Goal: Task Accomplishment & Management: Use online tool/utility

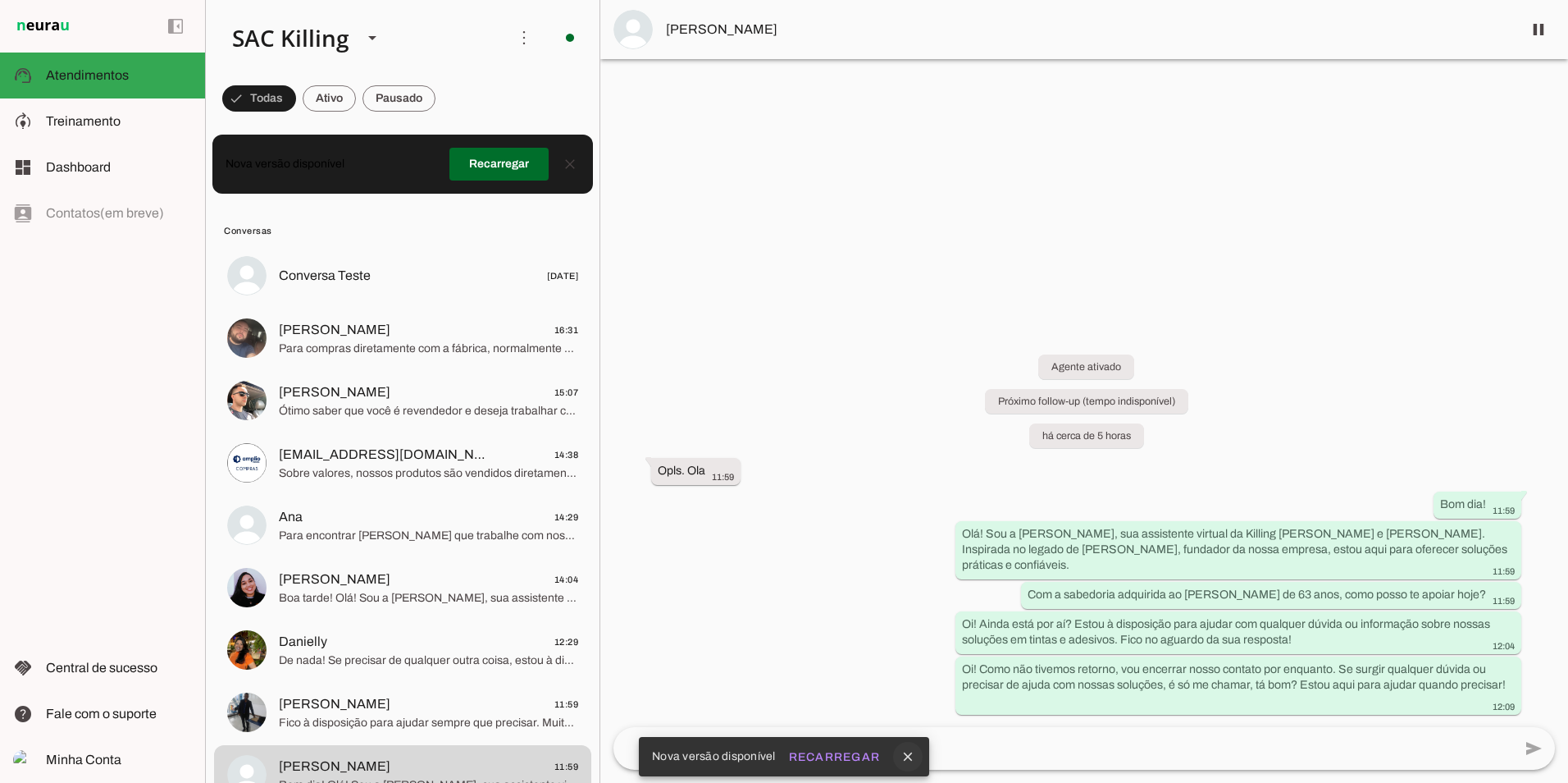
click at [905, 753] on icon "close" at bounding box center [907, 756] width 15 height 15
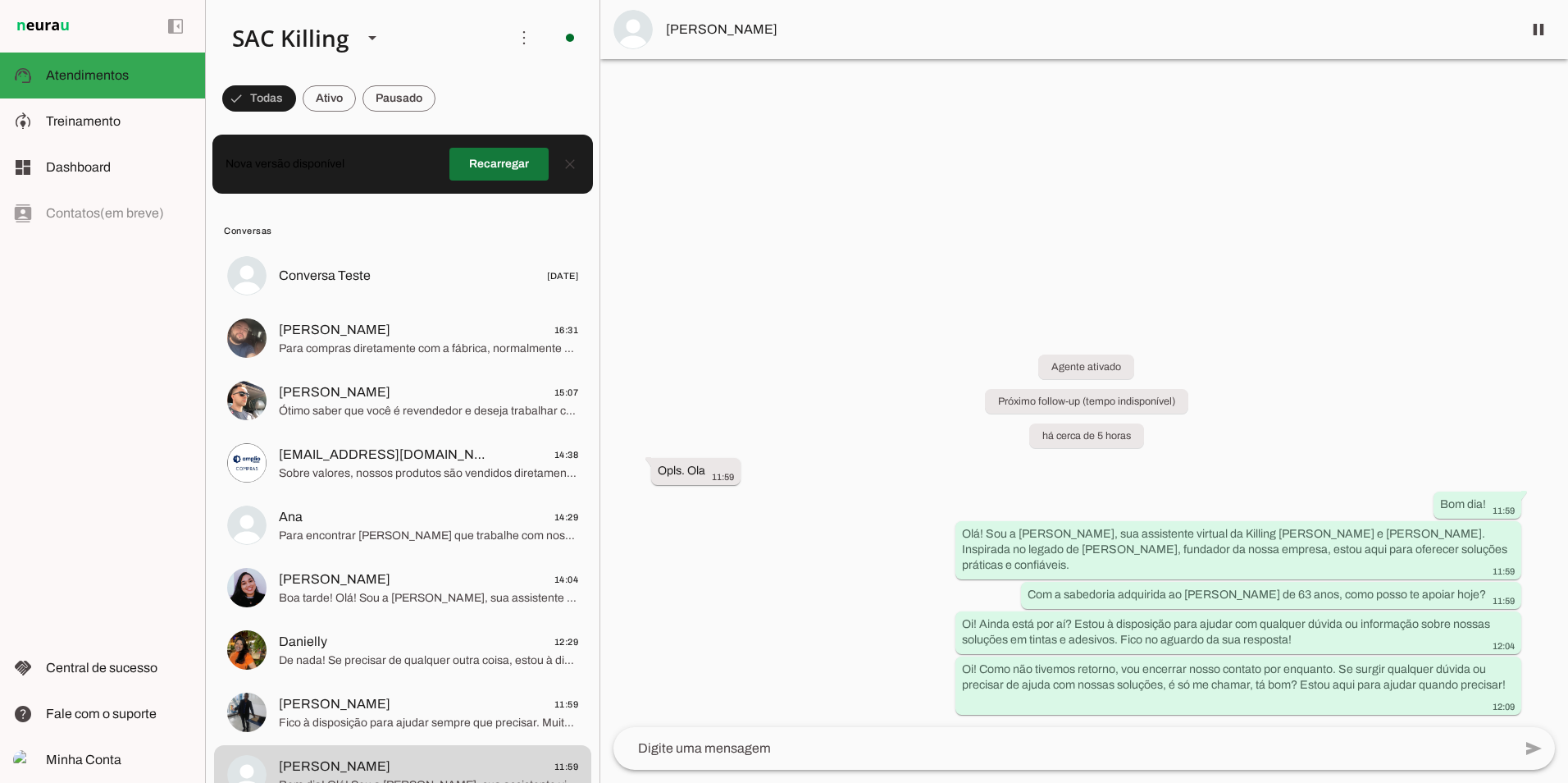
click at [482, 164] on span at bounding box center [499, 163] width 99 height 39
